Goal: Transaction & Acquisition: Subscribe to service/newsletter

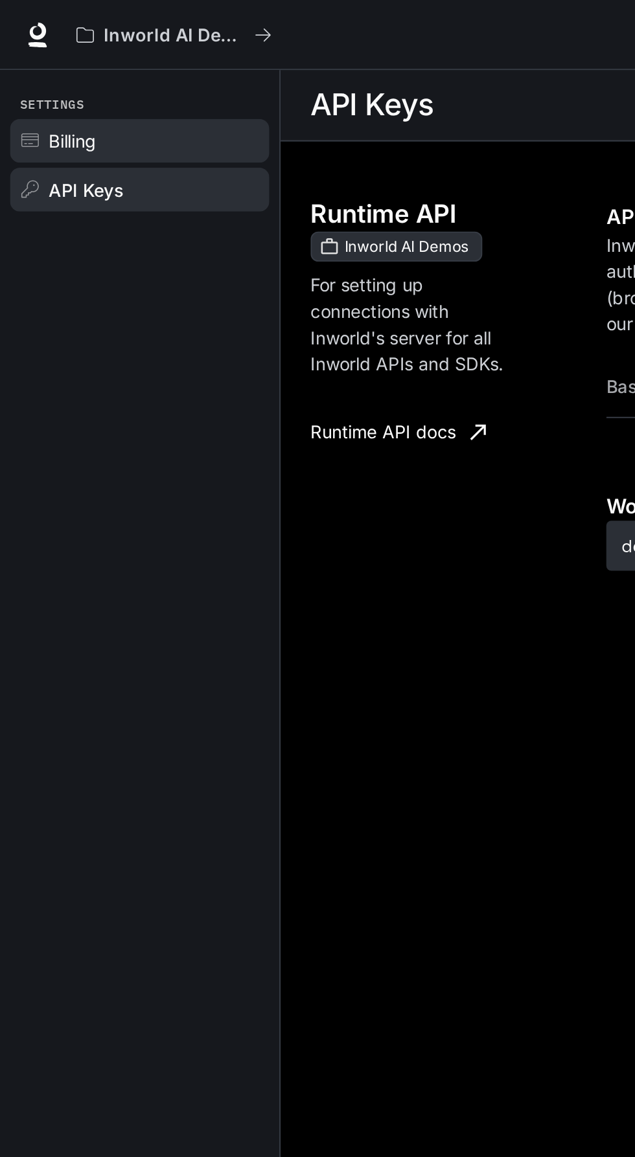
click at [36, 74] on span "Billing" at bounding box center [37, 73] width 25 height 14
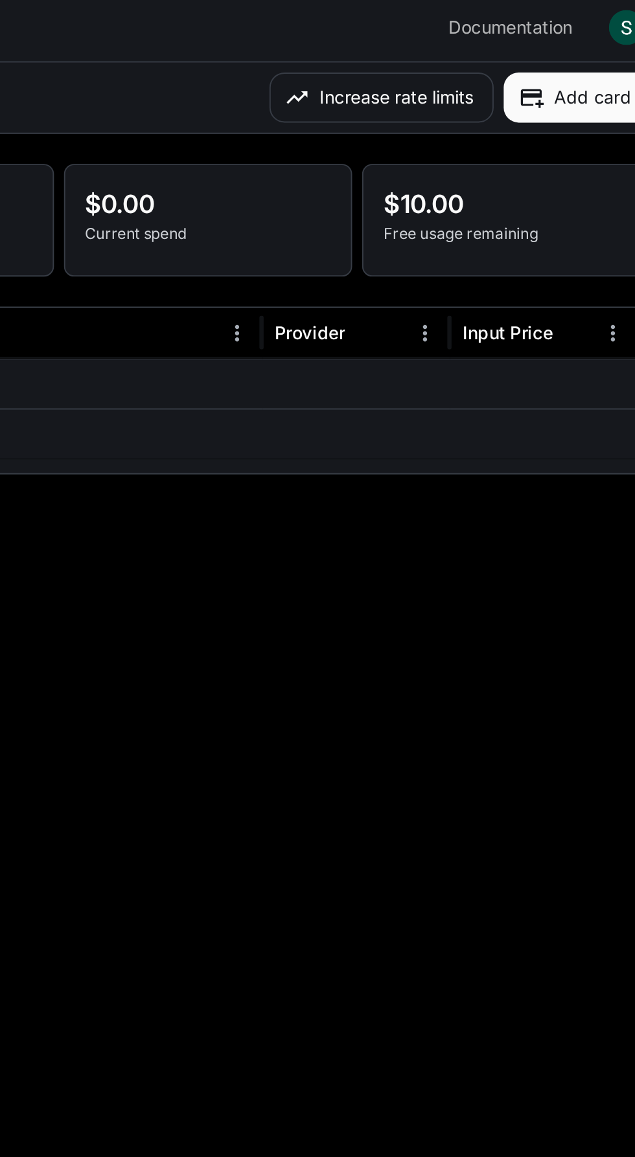
scroll to position [1, 0]
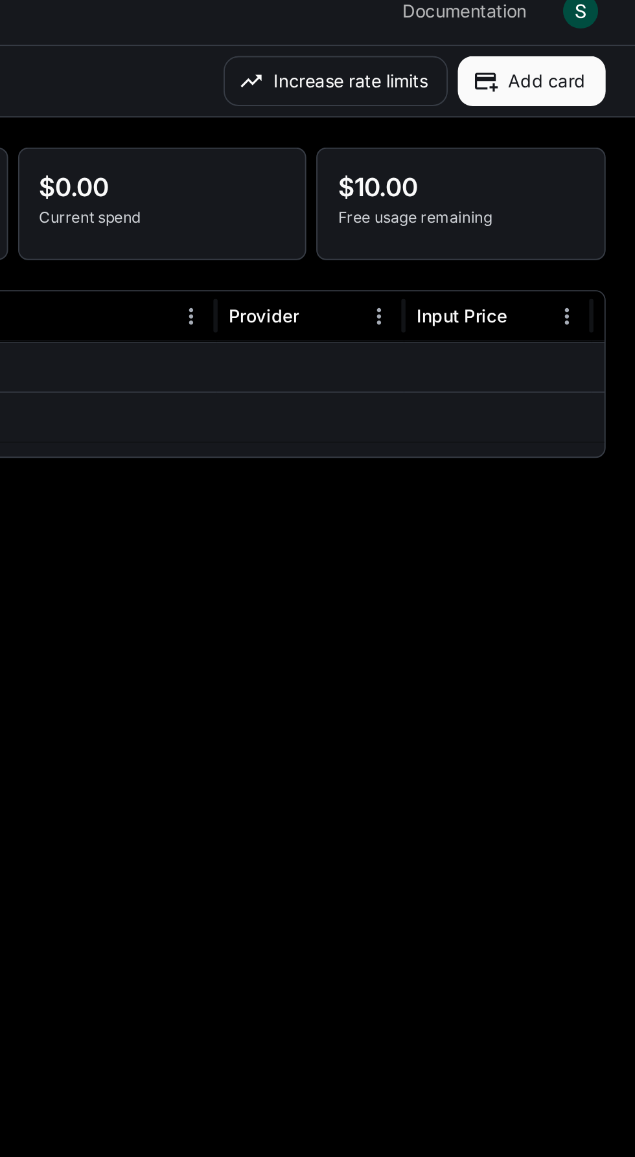
click at [596, 52] on button "Add card" at bounding box center [581, 54] width 76 height 26
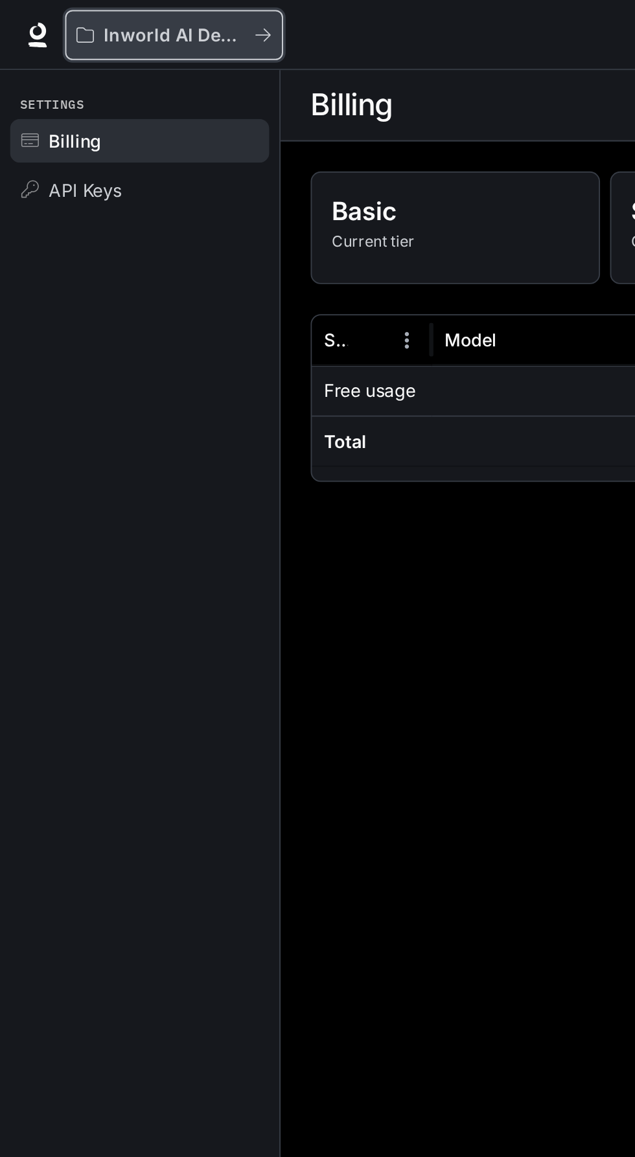
click at [59, 21] on p "Inworld AI Demos" at bounding box center [90, 18] width 73 height 11
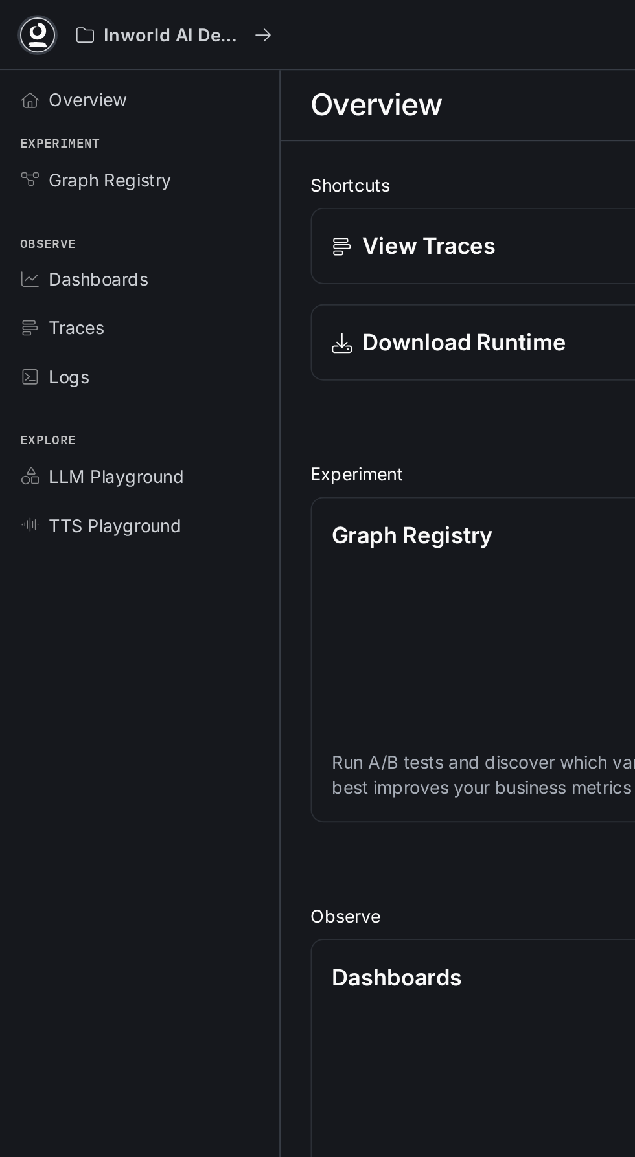
click at [19, 16] on icon at bounding box center [19, 18] width 13 height 13
